Goal: Task Accomplishment & Management: Manage account settings

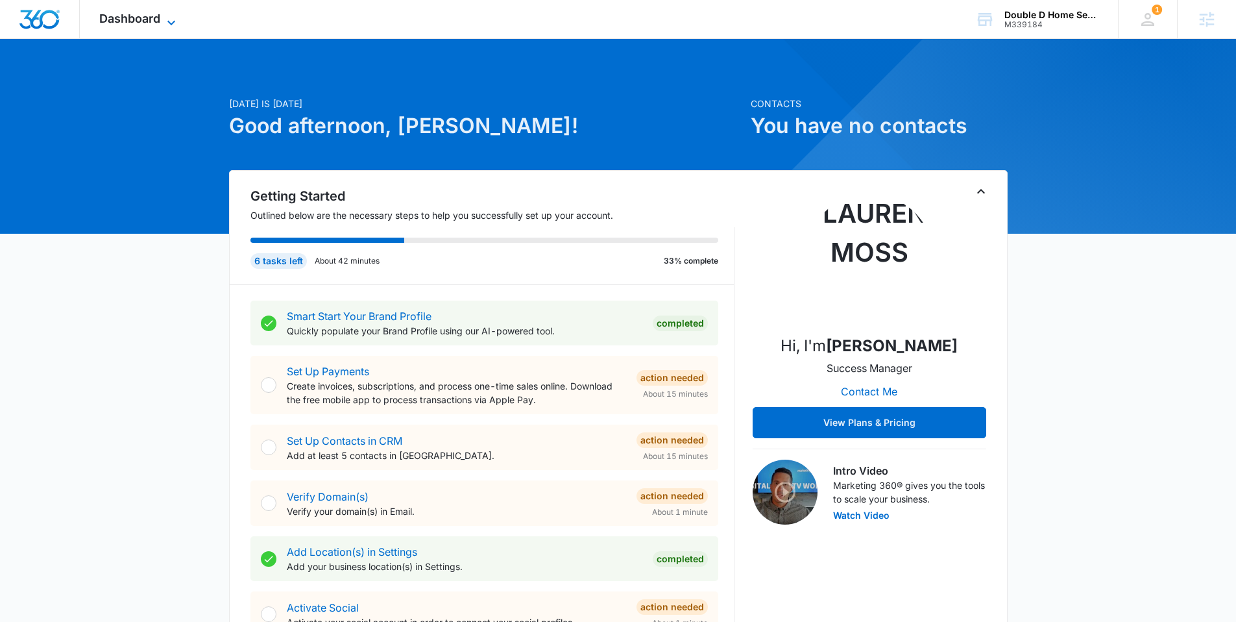
click at [156, 17] on span "Dashboard" at bounding box center [129, 19] width 61 height 14
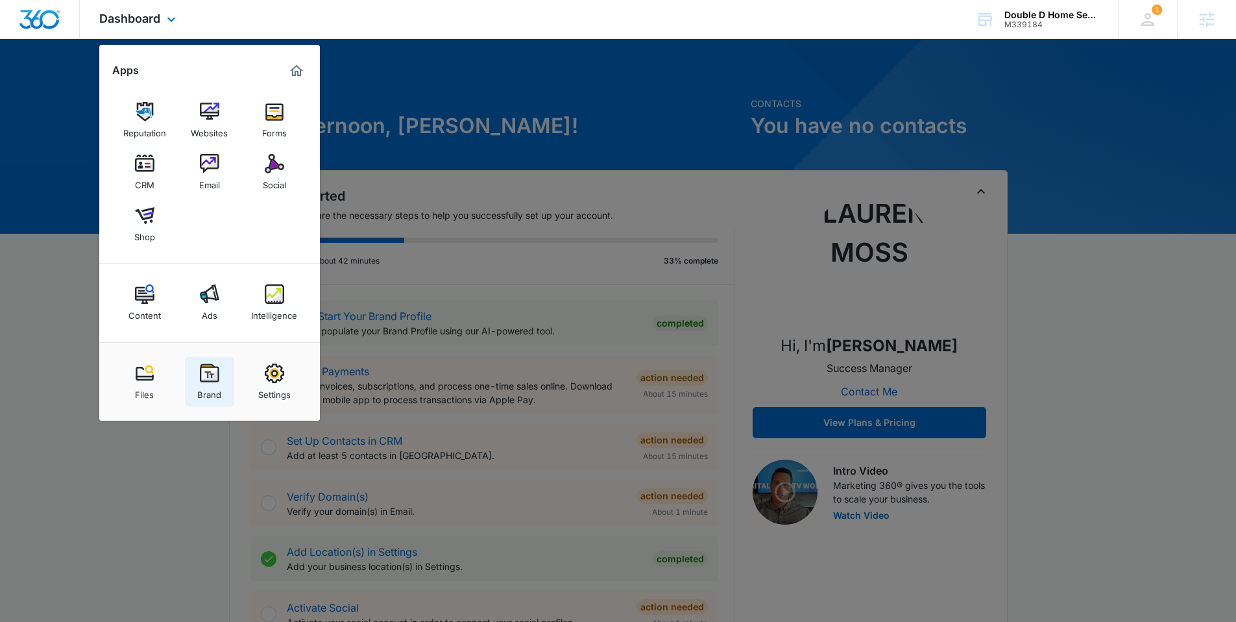
click at [204, 387] on div "Brand" at bounding box center [209, 391] width 24 height 17
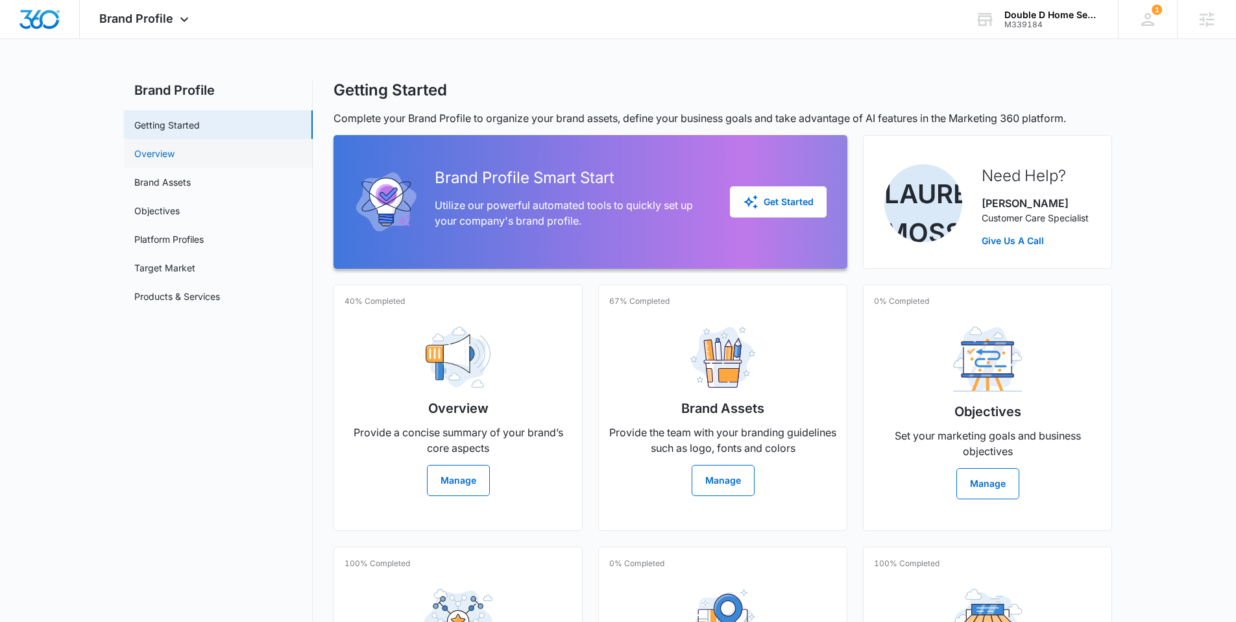
click at [175, 154] on link "Overview" at bounding box center [154, 154] width 40 height 14
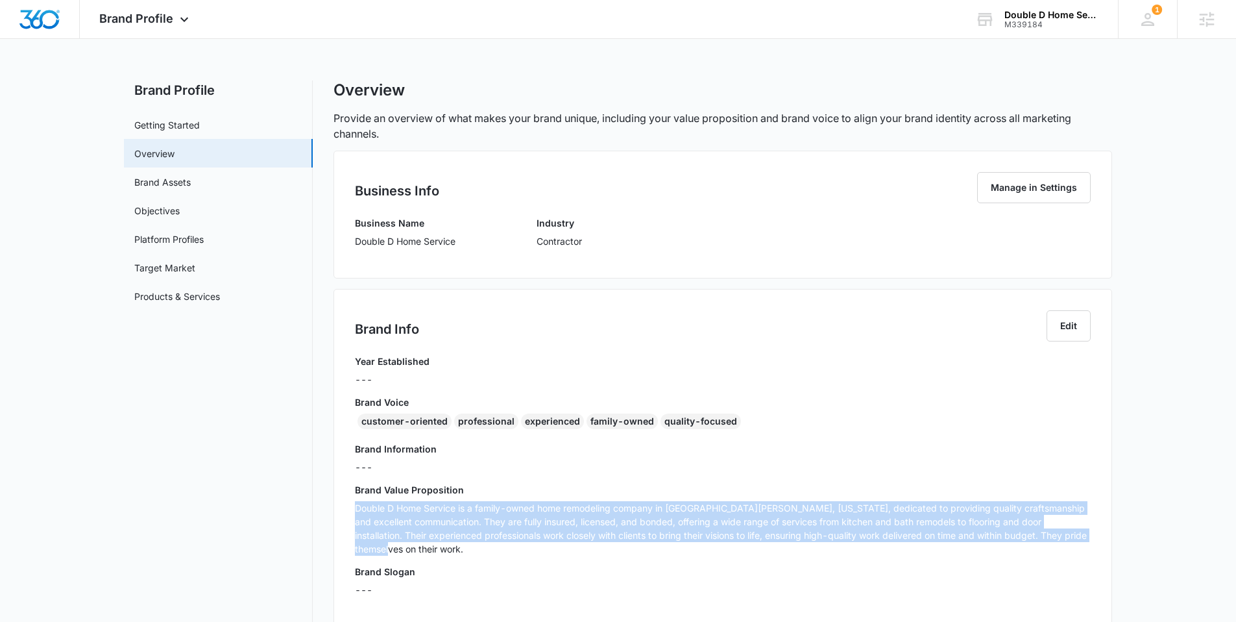
drag, startPoint x: 412, startPoint y: 550, endPoint x: 356, endPoint y: 513, distance: 67.9
click at [356, 513] on div "Brand Value Proposition Double D Home Service is a family-owned home remodeling…" at bounding box center [723, 524] width 736 height 82
copy p "Double D Home Service is a family-owned home remodeling company in Fort Atkinso…"
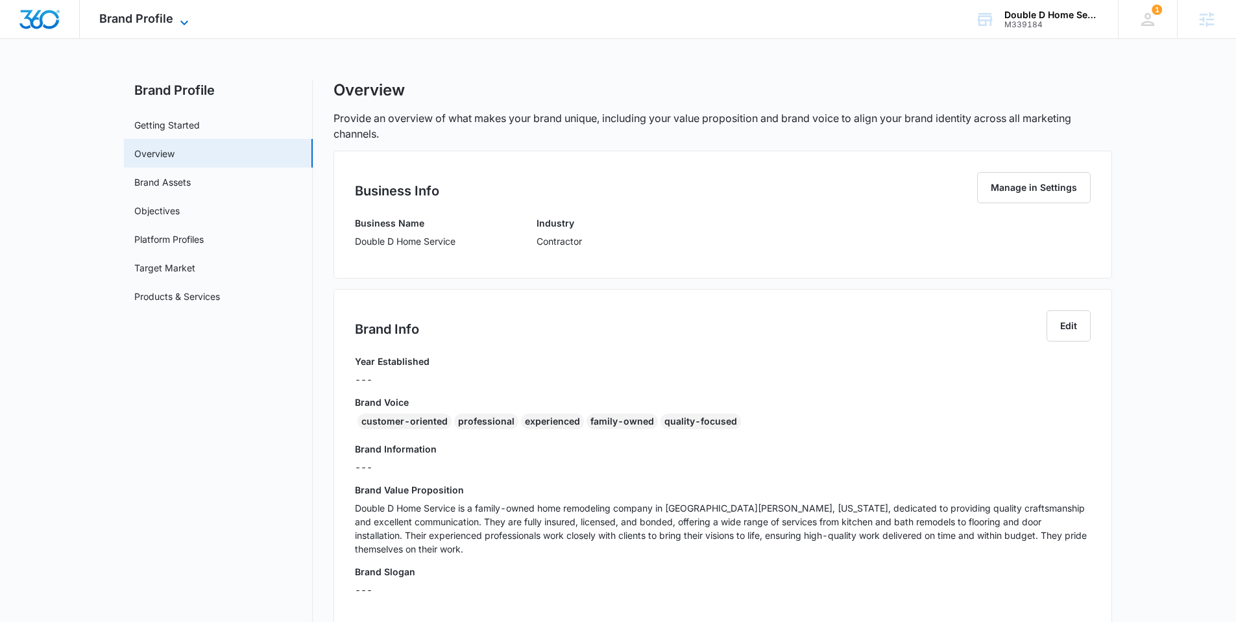
click at [170, 15] on span "Brand Profile" at bounding box center [136, 19] width 74 height 14
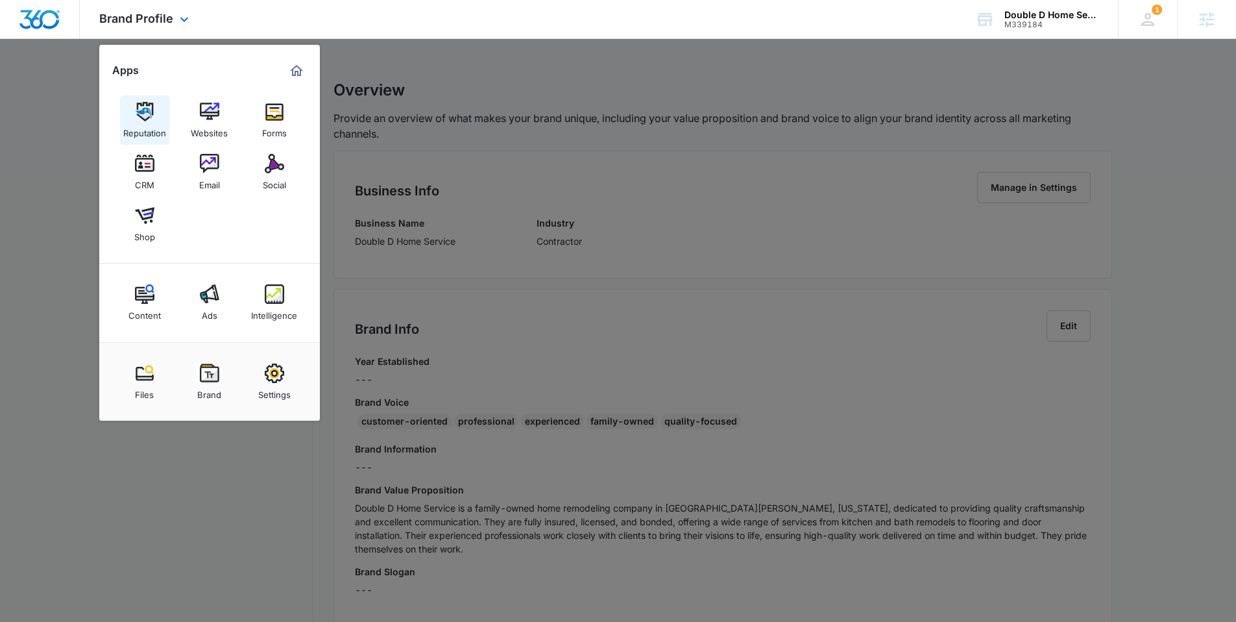
click at [158, 106] on link "Reputation" at bounding box center [144, 119] width 49 height 49
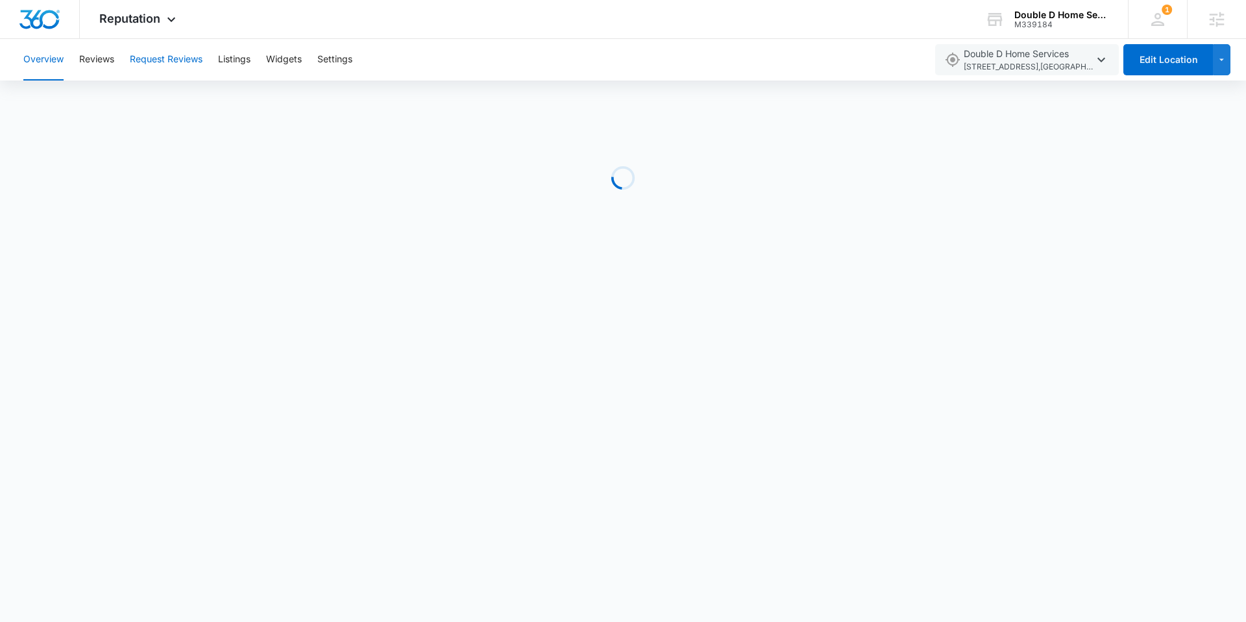
click at [161, 60] on button "Request Reviews" at bounding box center [166, 60] width 73 height 42
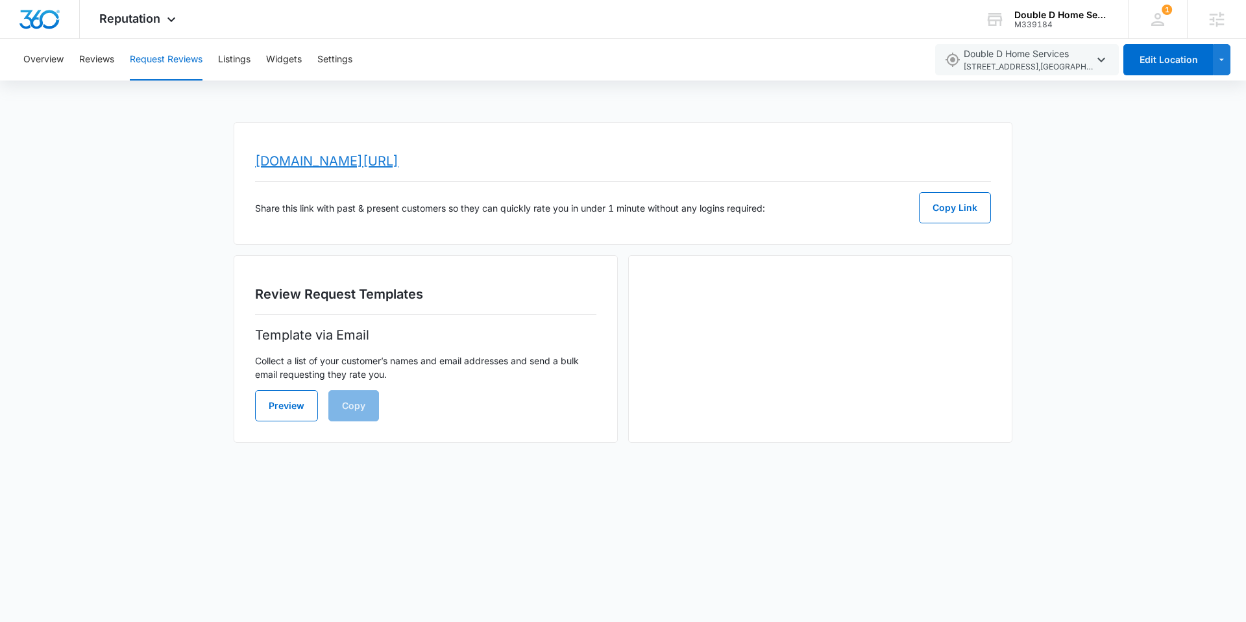
click at [395, 161] on link "www.topratedlocal.com/review/double-d-home-services-reviews" at bounding box center [326, 161] width 143 height 16
click at [29, 21] on img "Dashboard" at bounding box center [40, 19] width 42 height 19
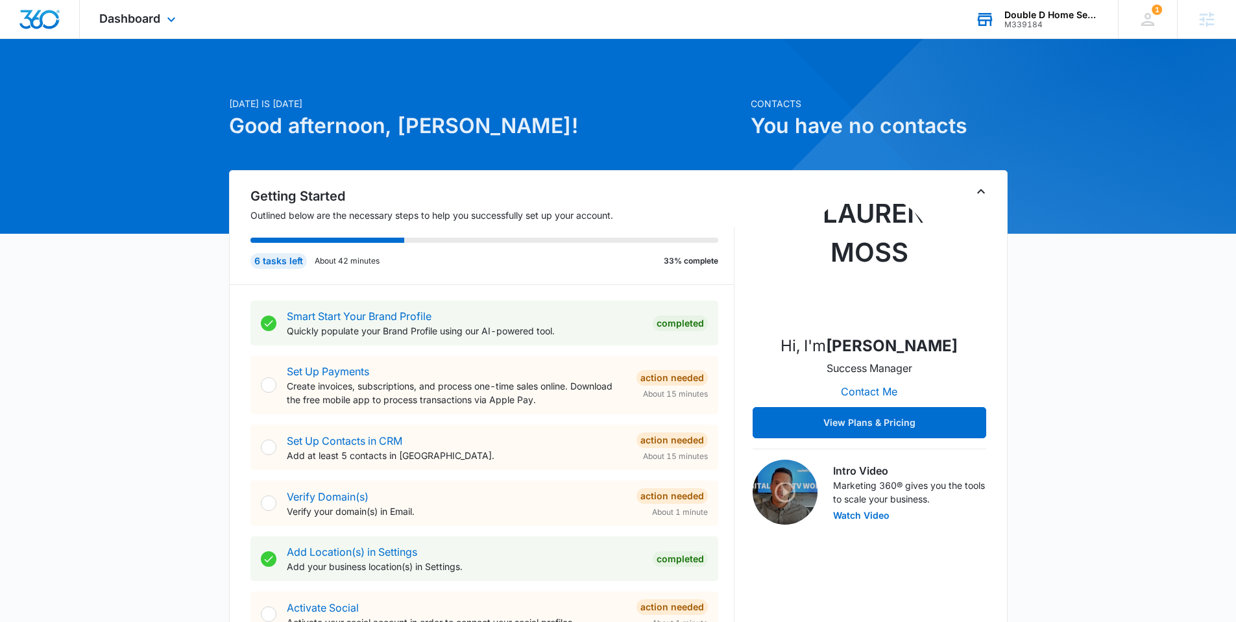
click at [1058, 16] on div "Double D Home Service" at bounding box center [1052, 15] width 95 height 10
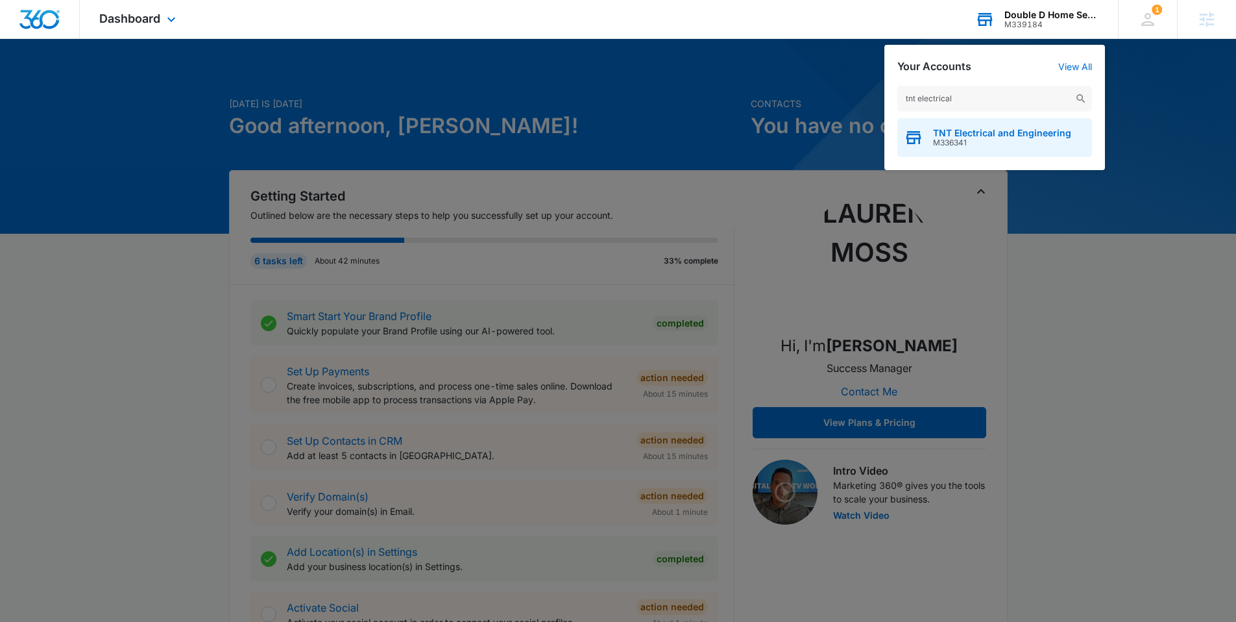
type input "tnt electrical"
click at [983, 148] on div "TNT Electrical and Engineering M336341" at bounding box center [994, 137] width 195 height 39
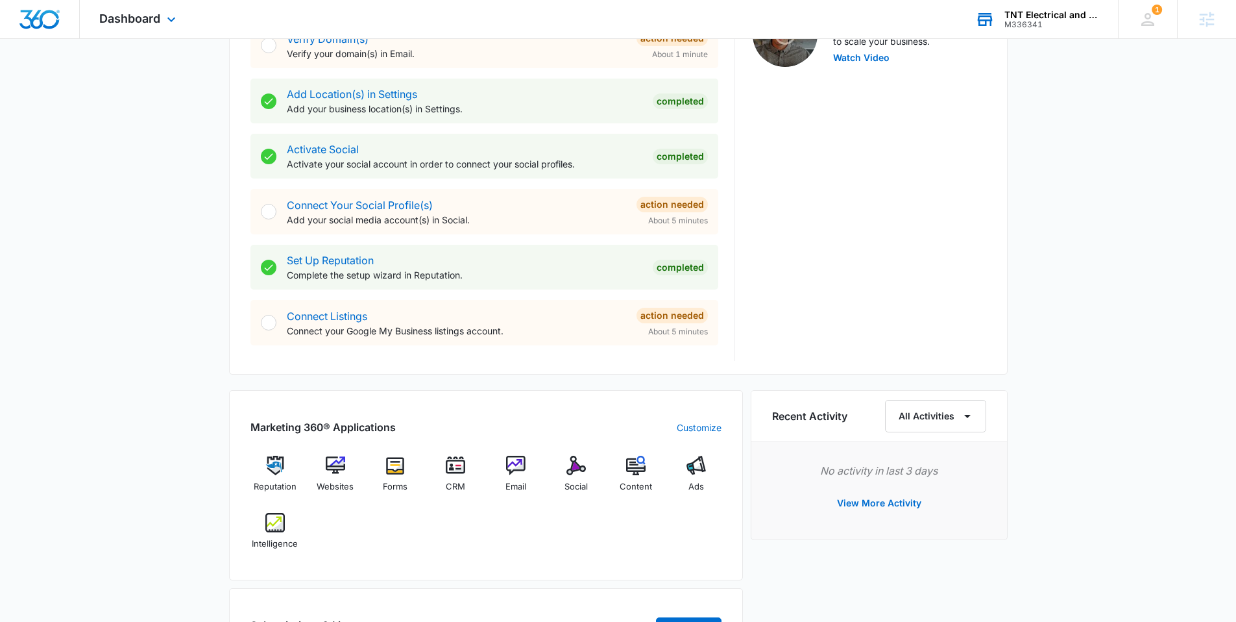
scroll to position [727, 0]
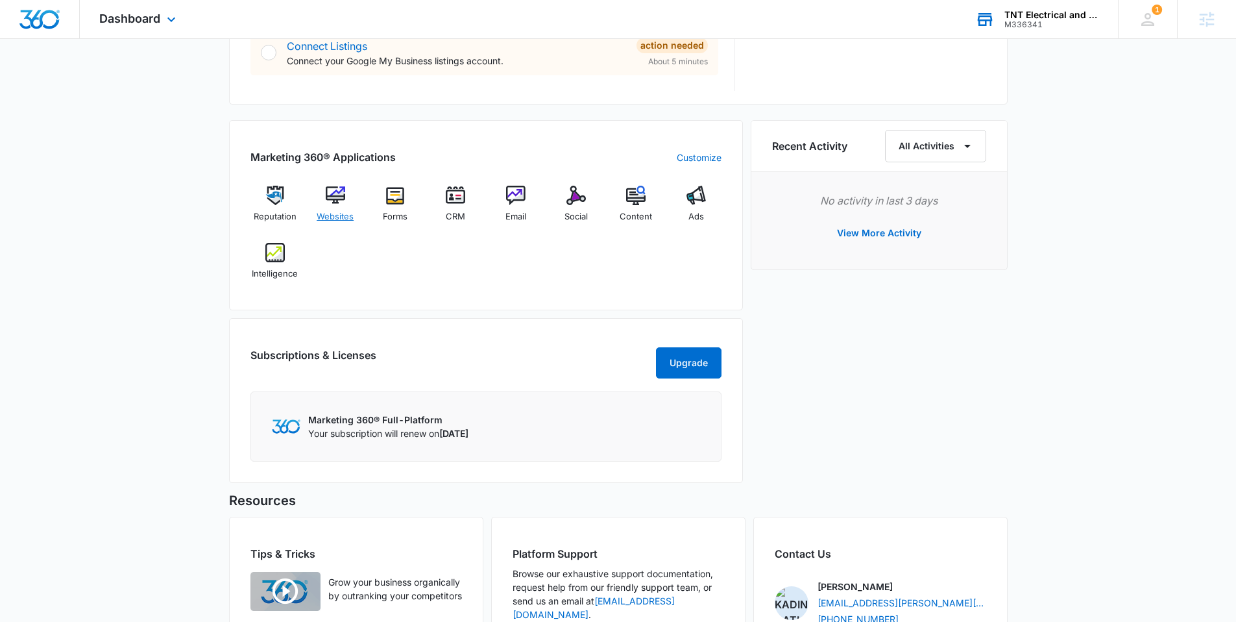
click at [348, 209] on div "Websites" at bounding box center [335, 209] width 50 height 47
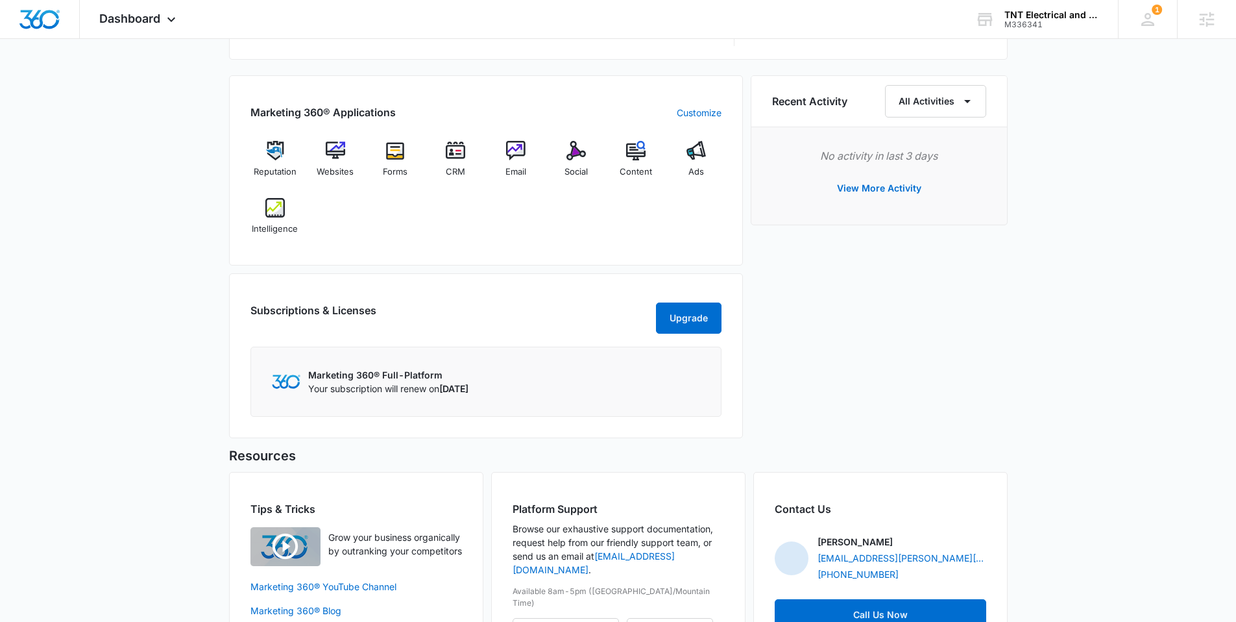
scroll to position [777, 0]
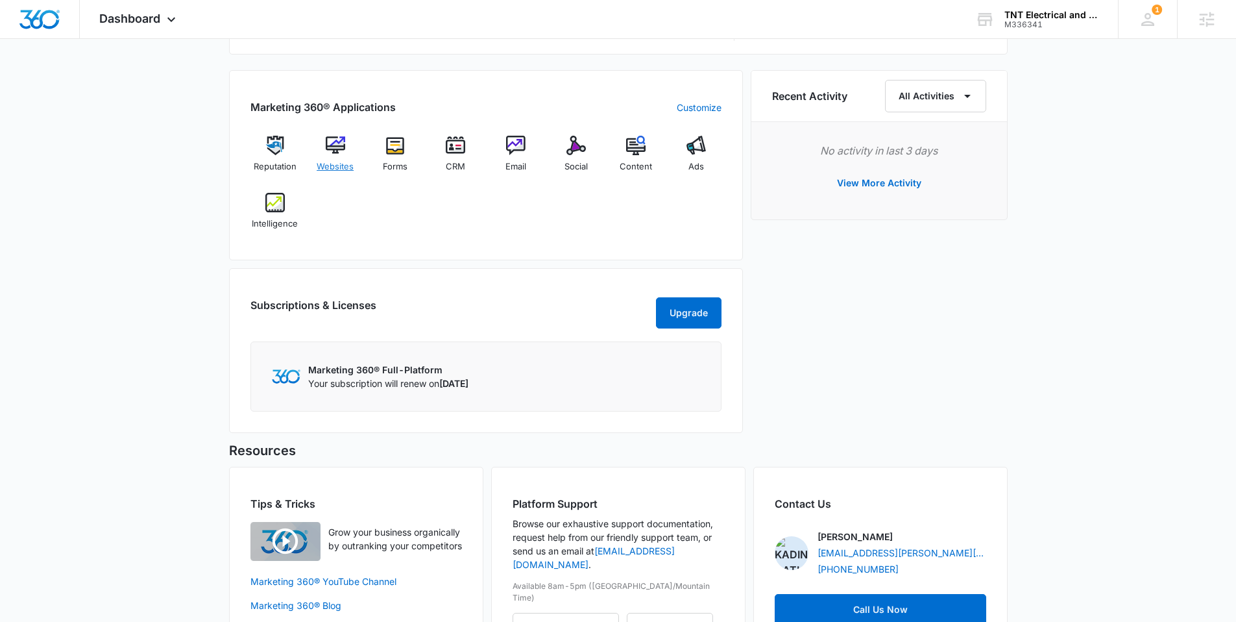
click at [348, 169] on span "Websites" at bounding box center [335, 166] width 37 height 13
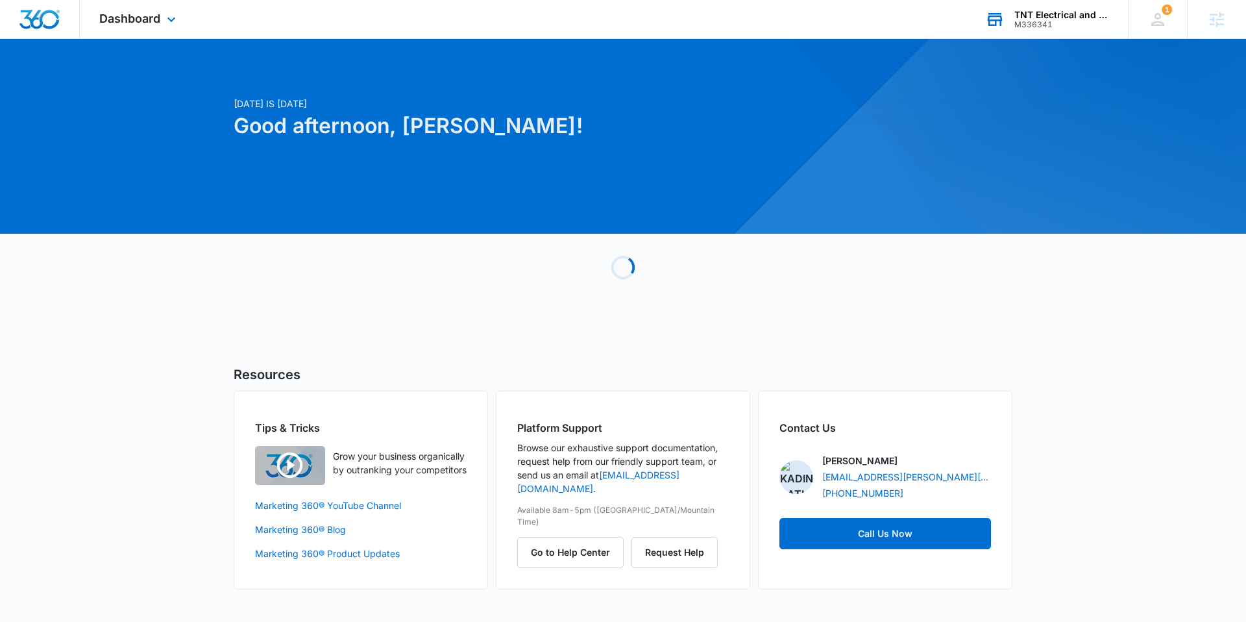
click at [1024, 14] on div "TNT Electrical and Engineering" at bounding box center [1061, 15] width 95 height 10
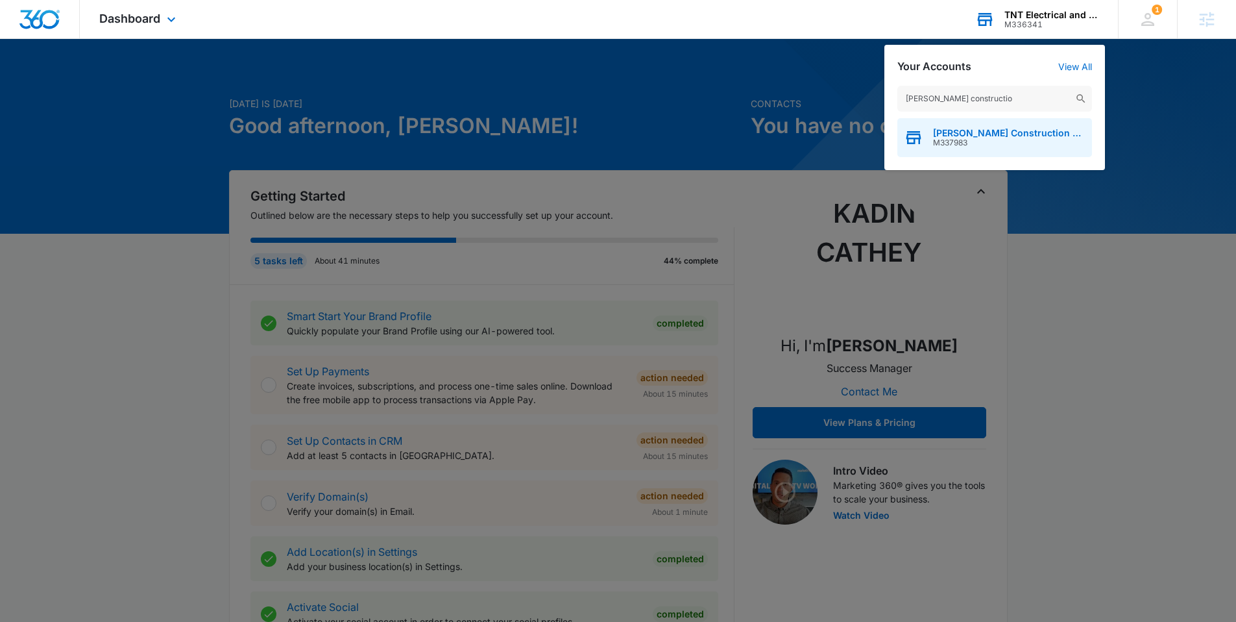
type input "cooper constructio"
click at [981, 132] on span "[PERSON_NAME] Construction LLC" at bounding box center [1009, 133] width 152 height 10
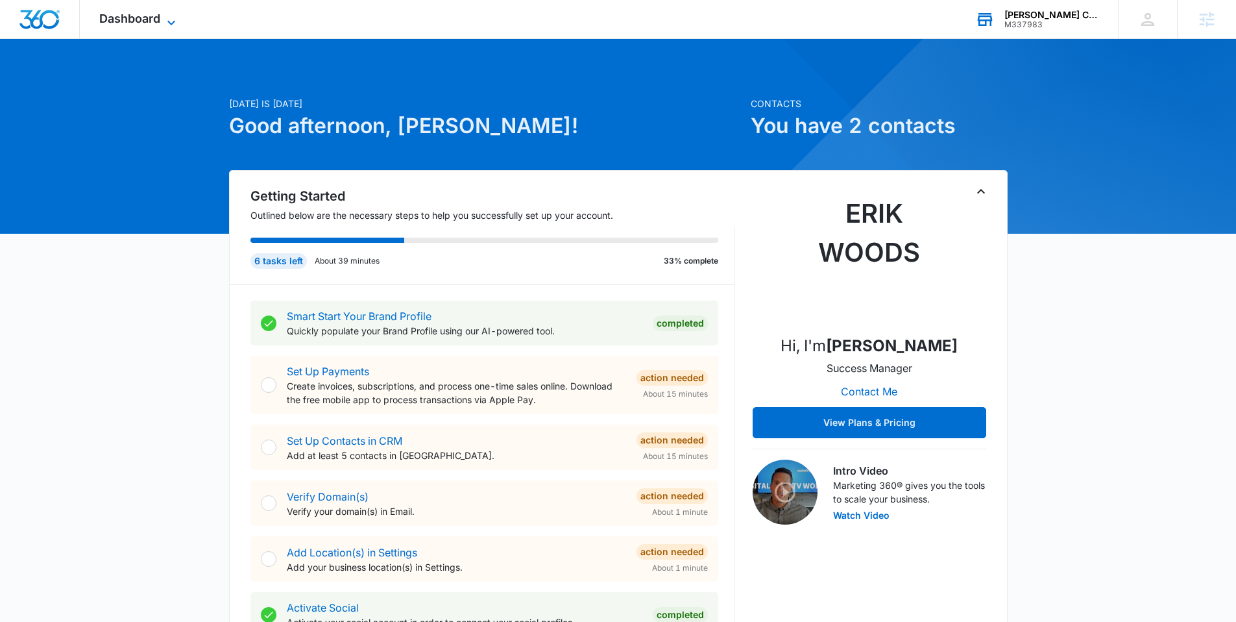
click at [145, 18] on span "Dashboard" at bounding box center [129, 19] width 61 height 14
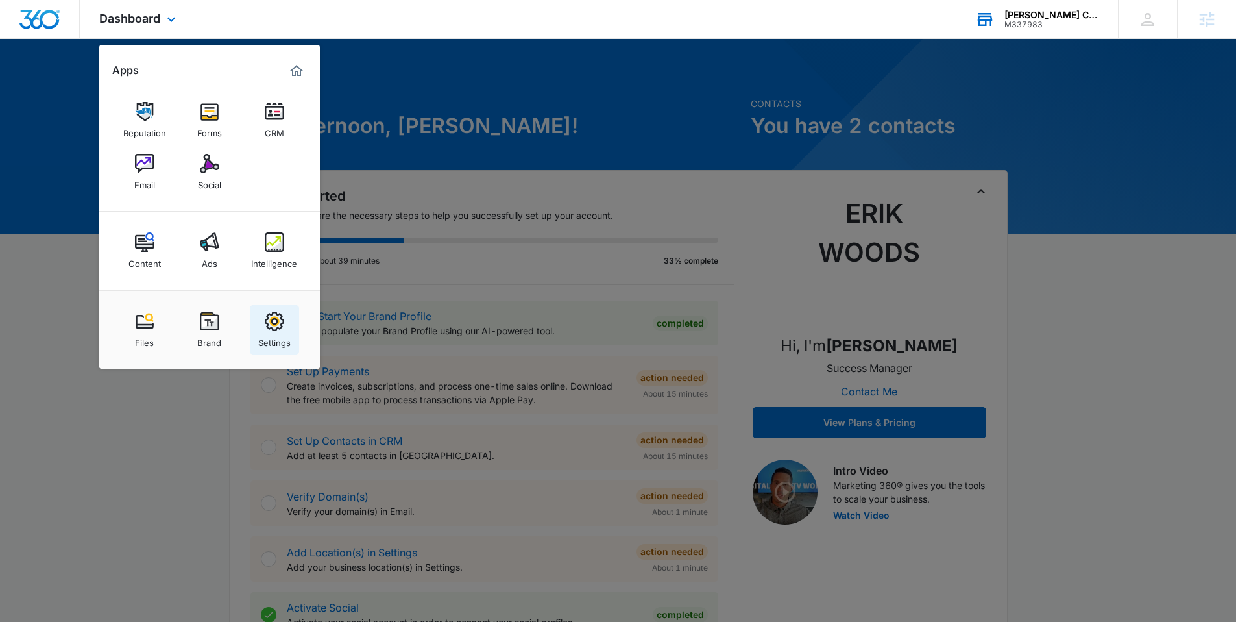
click at [272, 343] on div "Settings" at bounding box center [274, 339] width 32 height 17
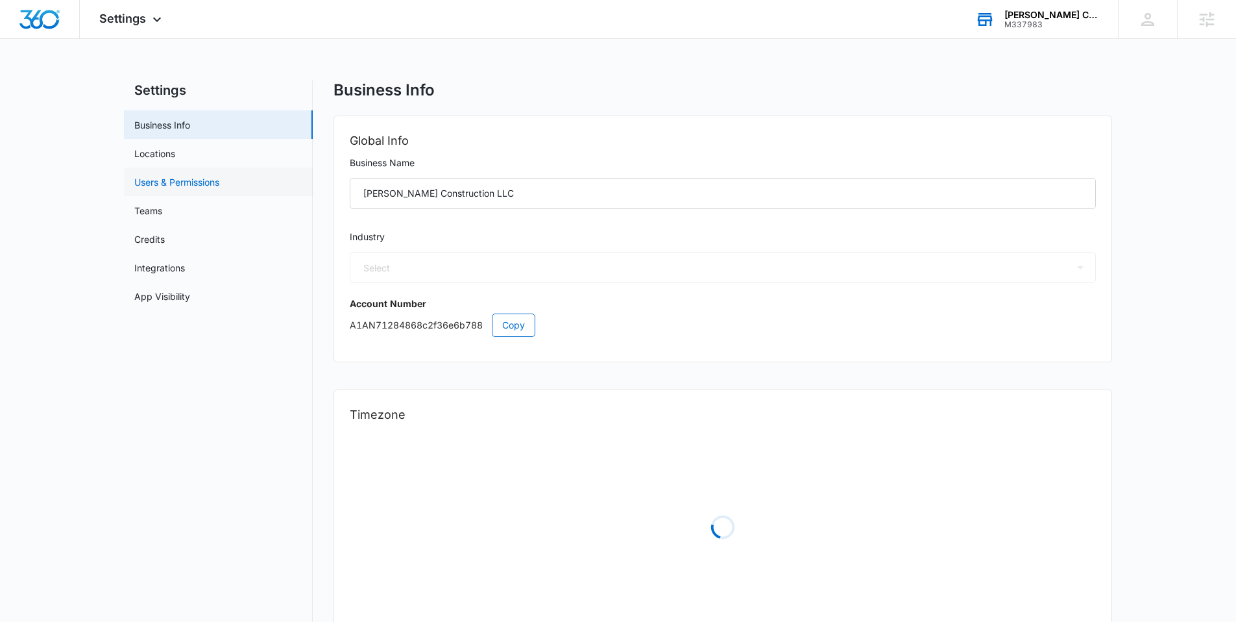
select select "6"
select select "US"
select select "America/Denver"
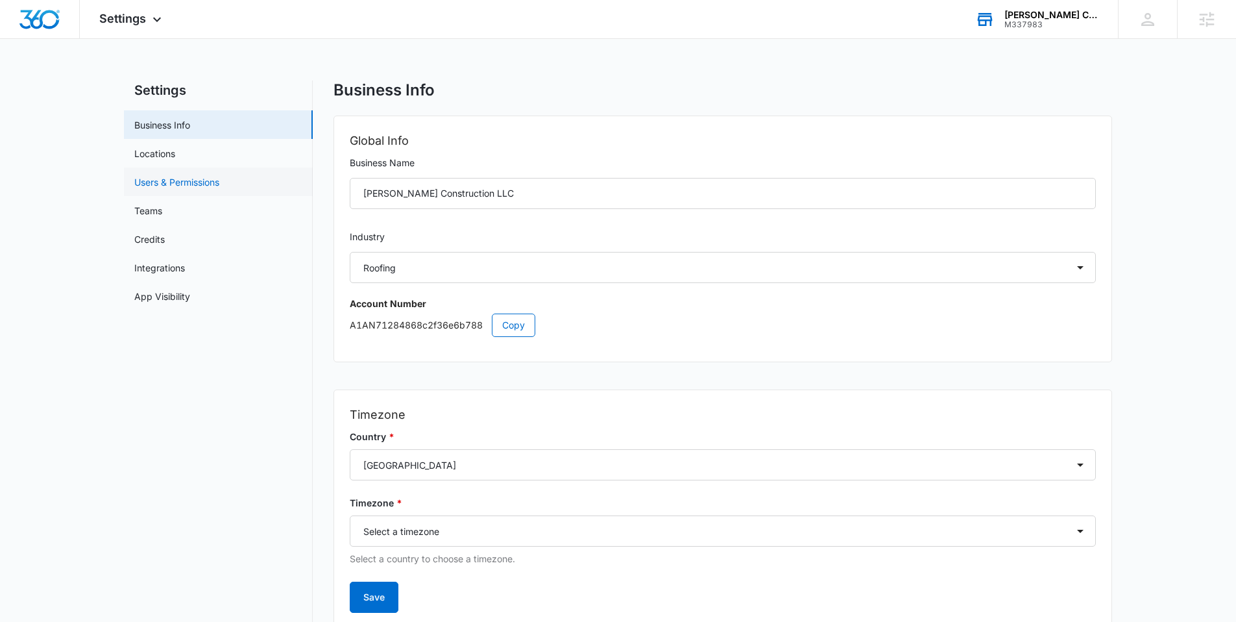
click at [219, 176] on link "Users & Permissions" at bounding box center [176, 182] width 85 height 14
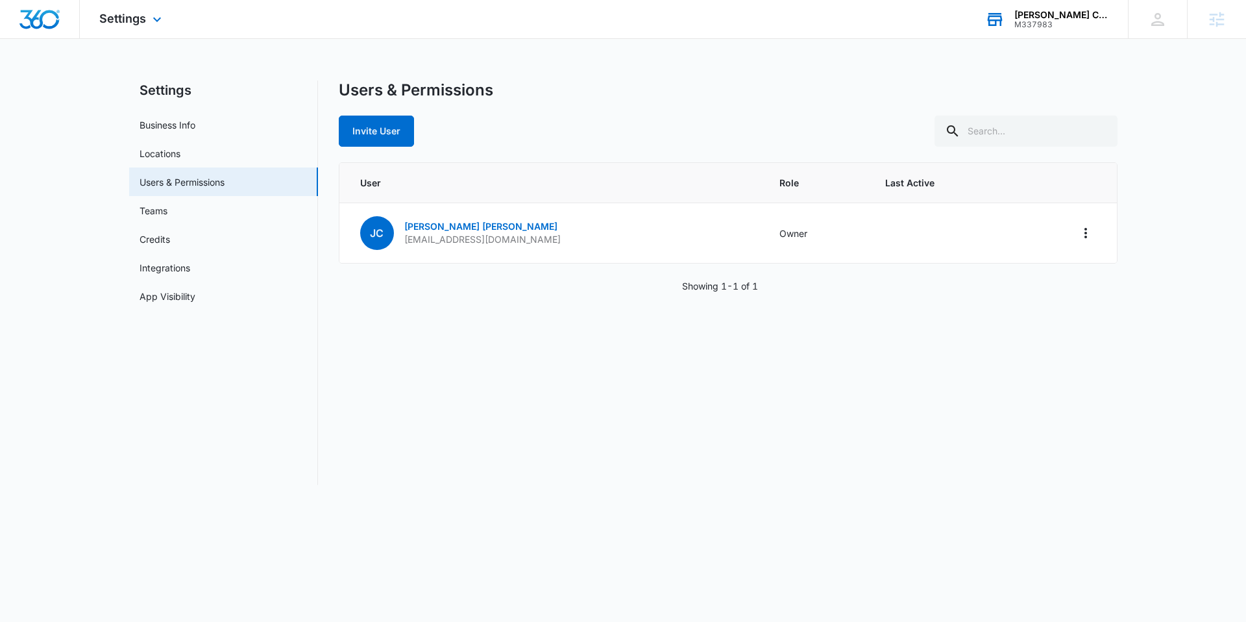
click at [39, 23] on img "Dashboard" at bounding box center [40, 19] width 42 height 19
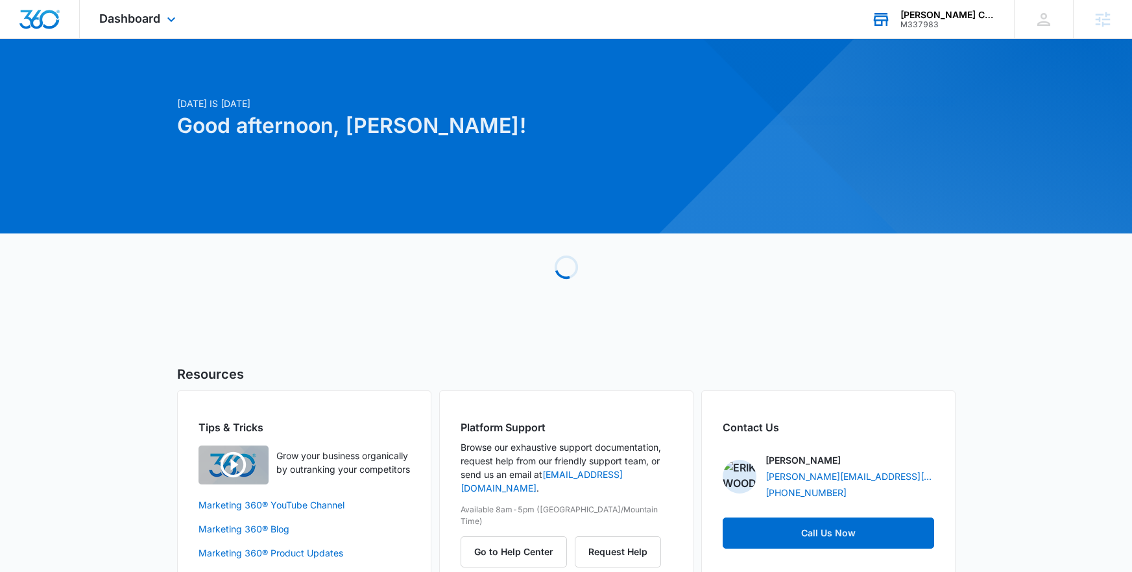
click at [899, 20] on div "[PERSON_NAME] Construction LLC M337983 Your Accounts View All" at bounding box center [933, 19] width 162 height 38
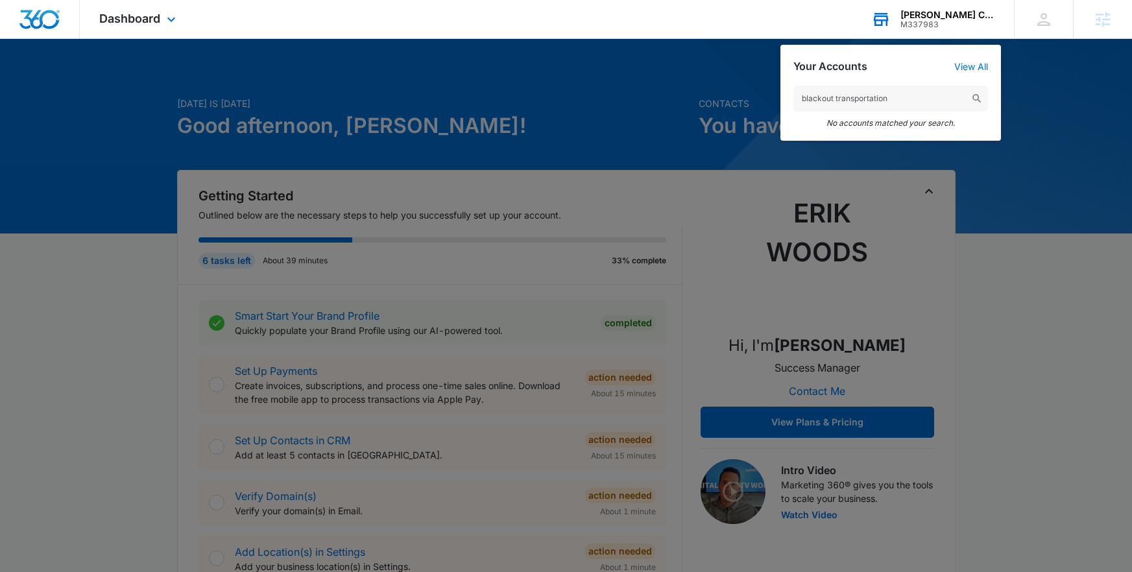
click at [897, 102] on input "blackout transportation" at bounding box center [891, 99] width 195 height 26
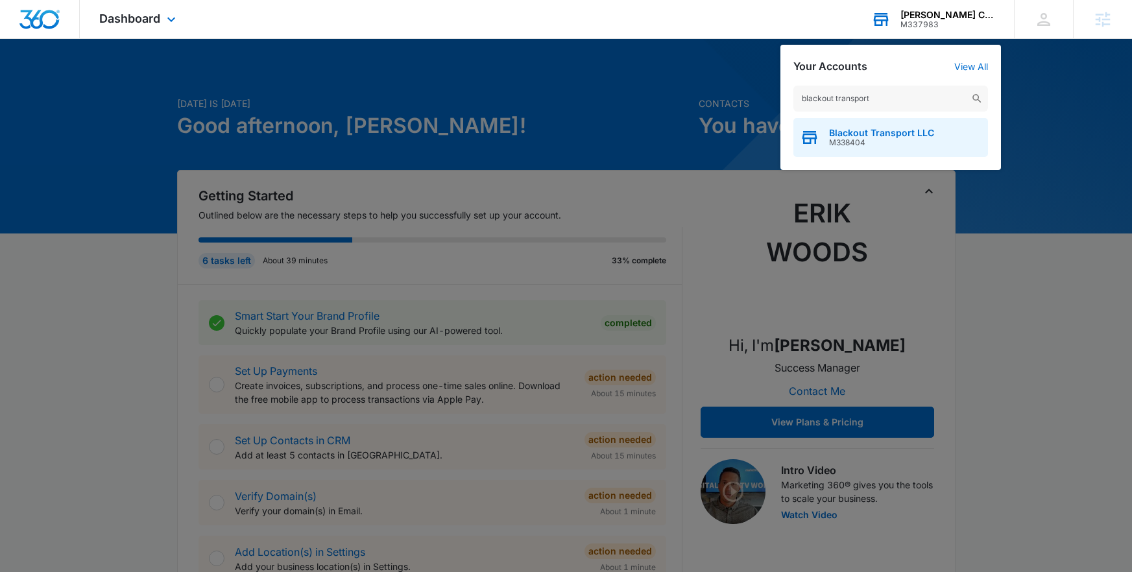
type input "blackout transport"
click at [868, 134] on span "Blackout Transport LLC" at bounding box center [881, 133] width 105 height 10
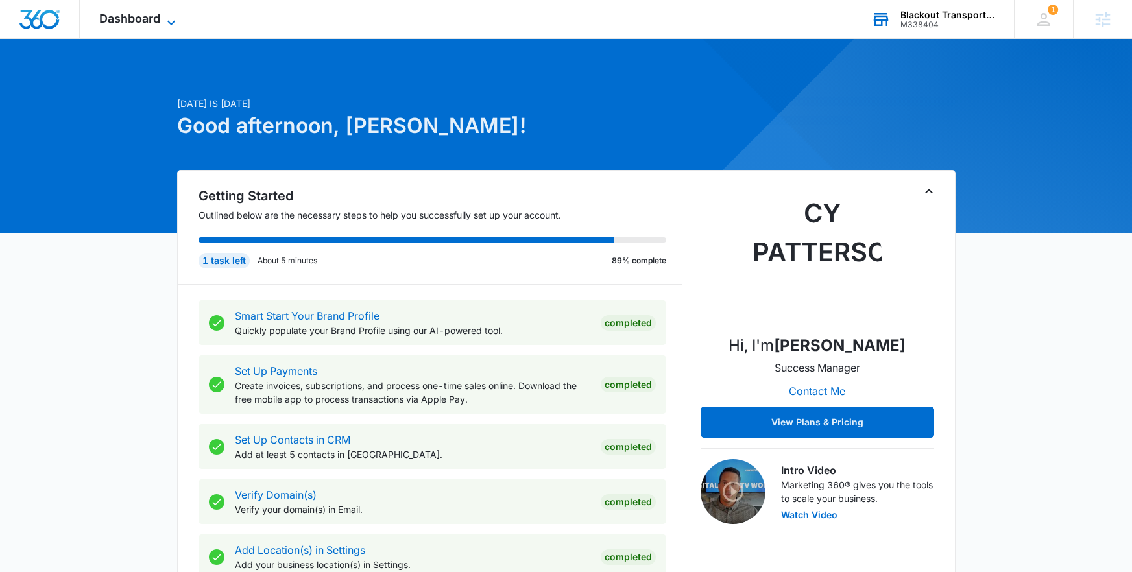
click at [175, 18] on icon at bounding box center [172, 23] width 16 height 16
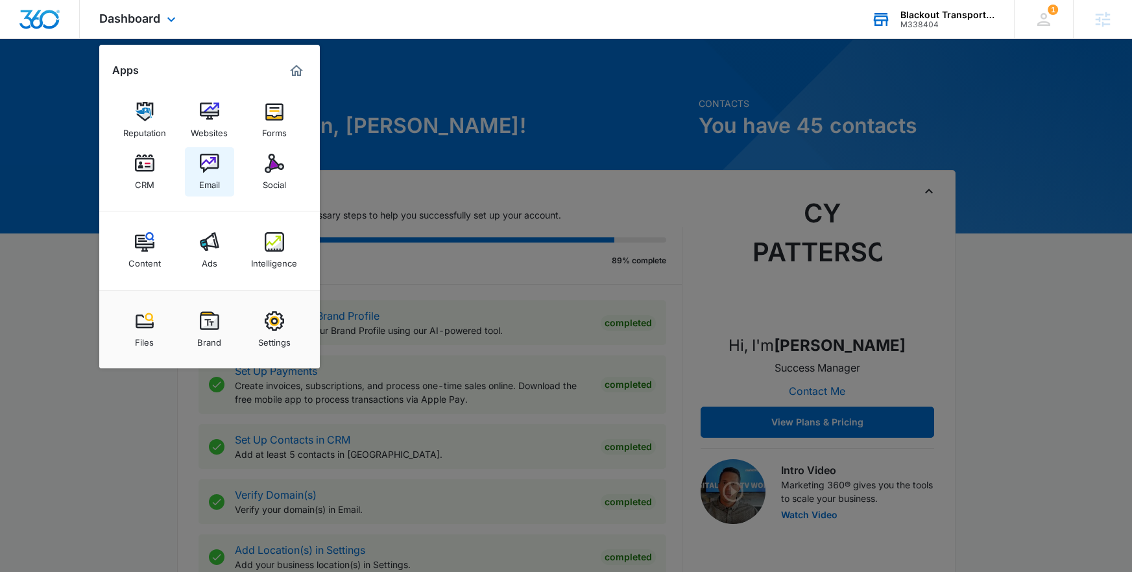
click at [195, 160] on link "Email" at bounding box center [209, 171] width 49 height 49
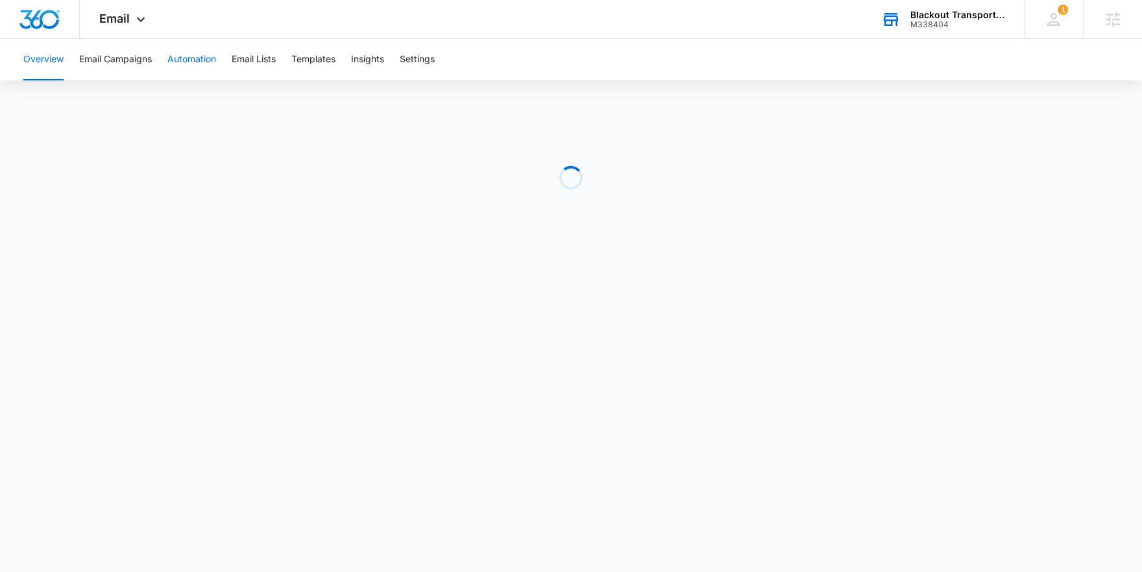
click at [216, 64] on button "Automation" at bounding box center [191, 60] width 49 height 42
